Goal: Information Seeking & Learning: Find specific fact

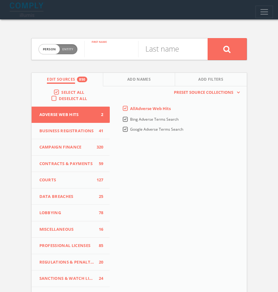
paste input "[PERSON_NAME]"
click at [119, 52] on input "[PERSON_NAME]" at bounding box center [111, 49] width 54 height 16
type input "[PERSON_NAME]"
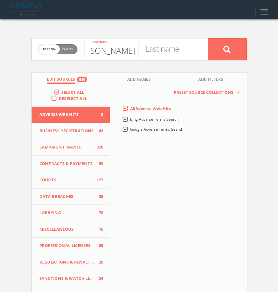
scroll to position [0, 0]
drag, startPoint x: 157, startPoint y: 60, endPoint x: 161, endPoint y: 56, distance: 5.8
click at [158, 59] on div "Person Entity person [PERSON_NAME] First name Last name Edit Sources 850 Add Na…" at bounding box center [139, 182] width 225 height 326
click at [161, 50] on input "text" at bounding box center [165, 49] width 54 height 16
paste input "[PERSON_NAME]"
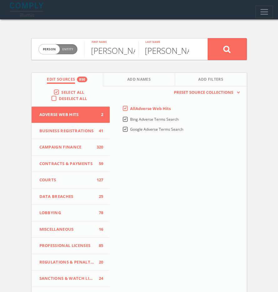
type input "[PERSON_NAME]"
click at [223, 49] on icon at bounding box center [226, 49] width 7 height 8
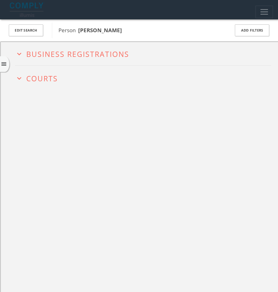
click at [43, 67] on h2 "expand_more Courts" at bounding box center [143, 78] width 256 height 24
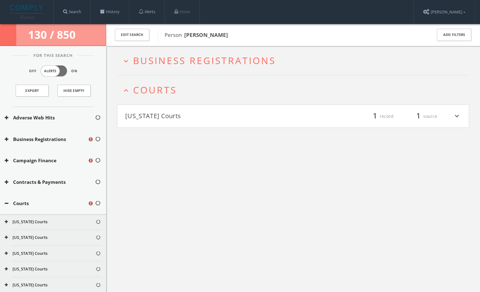
click at [23, 205] on button "Courts" at bounding box center [46, 203] width 83 height 7
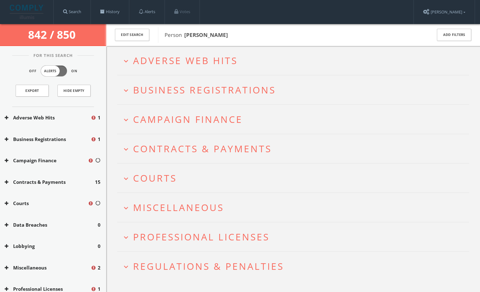
click at [220, 198] on h2 "expand_more Miscellaneous" at bounding box center [293, 207] width 352 height 29
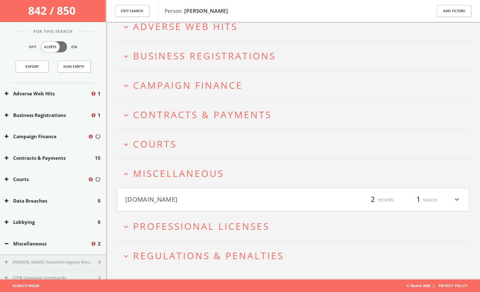
click at [221, 195] on button "[DOMAIN_NAME]" at bounding box center [209, 199] width 168 height 11
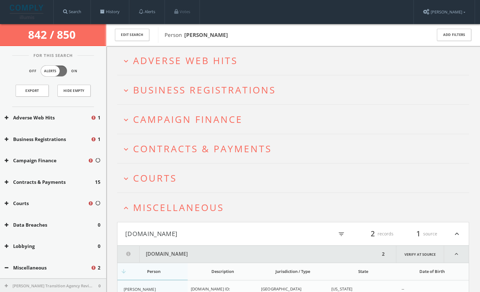
click at [188, 55] on span "Adverse Web Hits" at bounding box center [185, 60] width 105 height 13
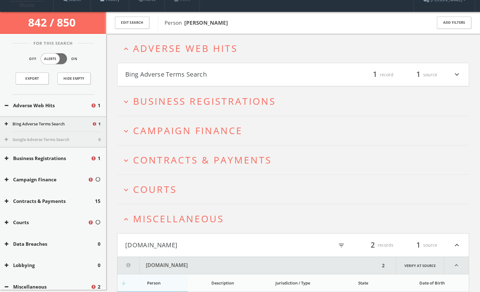
click at [204, 71] on html "Search History Alerts Votes [PERSON_NAME] Edit Profile Change Password Security…" at bounding box center [240, 206] width 480 height 436
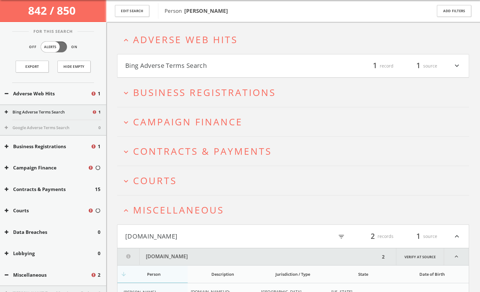
click at [204, 67] on html "Search History Alerts Votes [PERSON_NAME] Edit Profile Change Password Security…" at bounding box center [240, 195] width 480 height 439
click at [201, 65] on button "Bing Adverse Terms Search" at bounding box center [209, 66] width 168 height 11
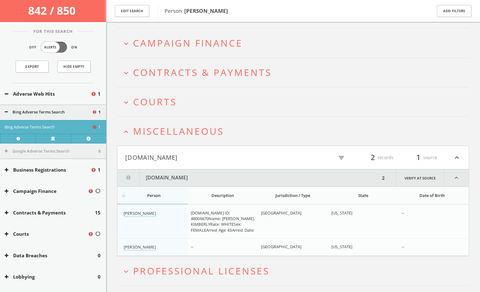
scroll to position [223, 0]
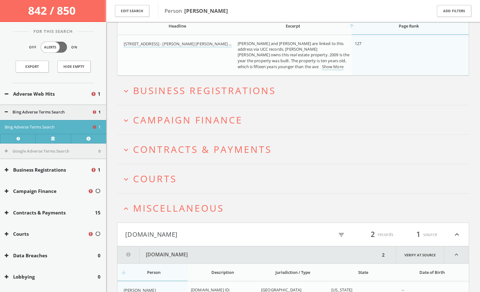
click at [148, 175] on span "Courts" at bounding box center [155, 178] width 44 height 13
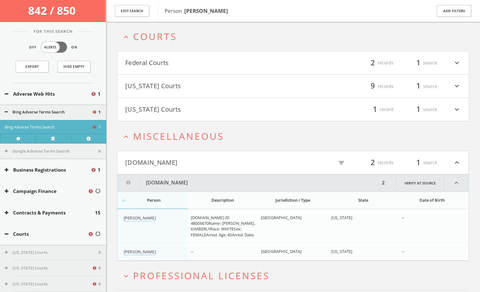
click at [193, 62] on html "Search History Alerts Votes [PERSON_NAME] Edit Profile Change Password Security…" at bounding box center [240, 48] width 480 height 585
click at [188, 58] on button "Federal Courts" at bounding box center [209, 62] width 168 height 11
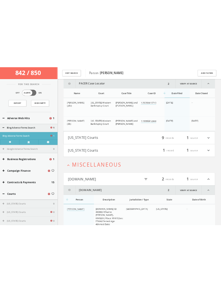
scroll to position [273, 0]
